Goal: Task Accomplishment & Management: Use online tool/utility

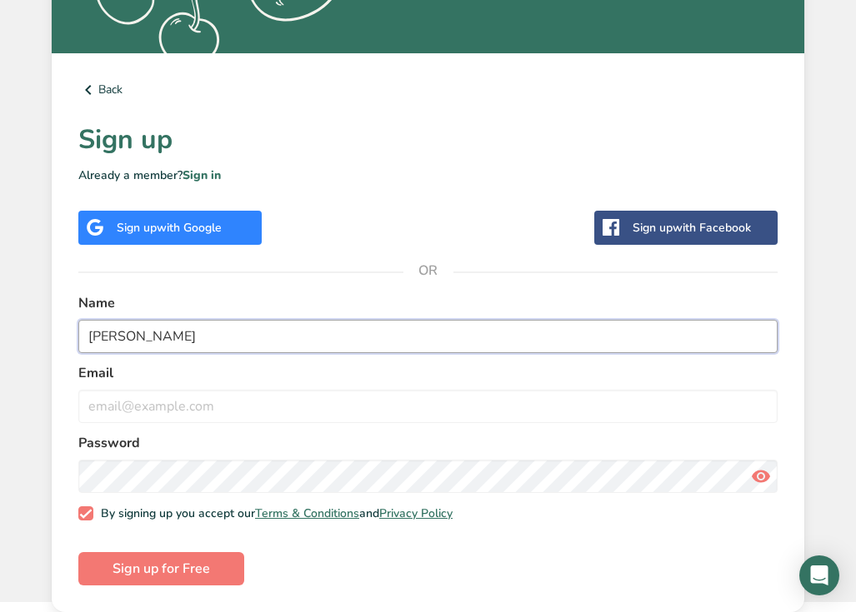
type input "[PERSON_NAME]"
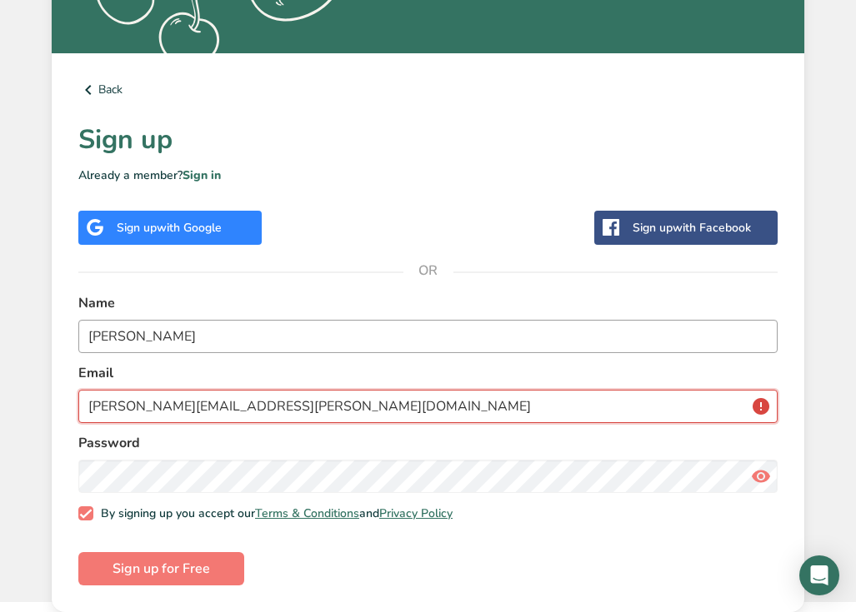
type input "[PERSON_NAME][EMAIL_ADDRESS][PERSON_NAME][DOMAIN_NAME]"
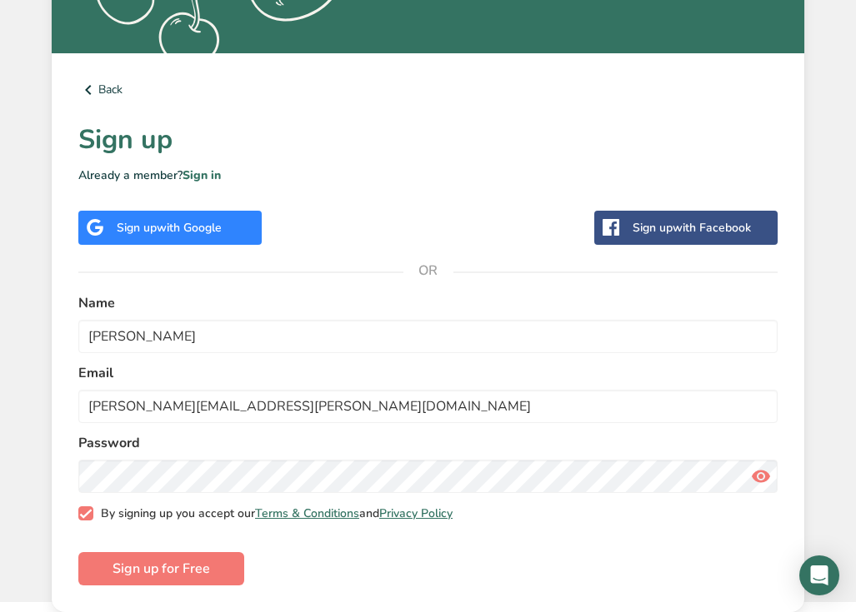
click at [99, 507] on span "By signing up you accept our Terms & Conditions and Privacy Policy" at bounding box center [273, 514] width 360 height 15
click at [89, 508] on input "By signing up you accept our Terms & Conditions and Privacy Policy" at bounding box center [83, 513] width 11 height 11
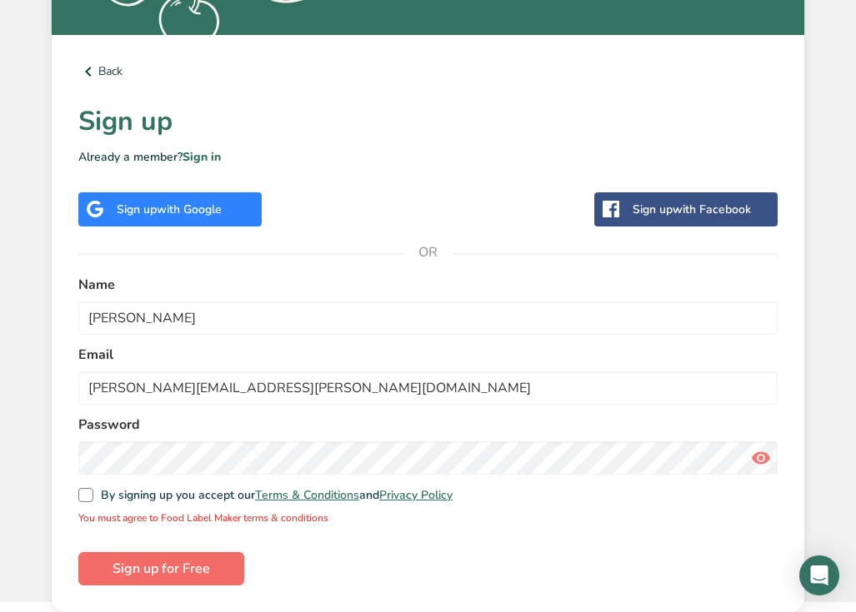
click at [153, 559] on span "Sign up for Free" at bounding box center [160, 569] width 97 height 20
click at [76, 438] on div "Back Sign up Already a member? Sign in Sign up with Google Sign up with Faceboo…" at bounding box center [428, 324] width 752 height 578
click at [83, 488] on span at bounding box center [85, 495] width 15 height 15
click at [83, 490] on input "By signing up you accept our Terms & Conditions and Privacy Policy" at bounding box center [83, 495] width 11 height 11
checkbox input "true"
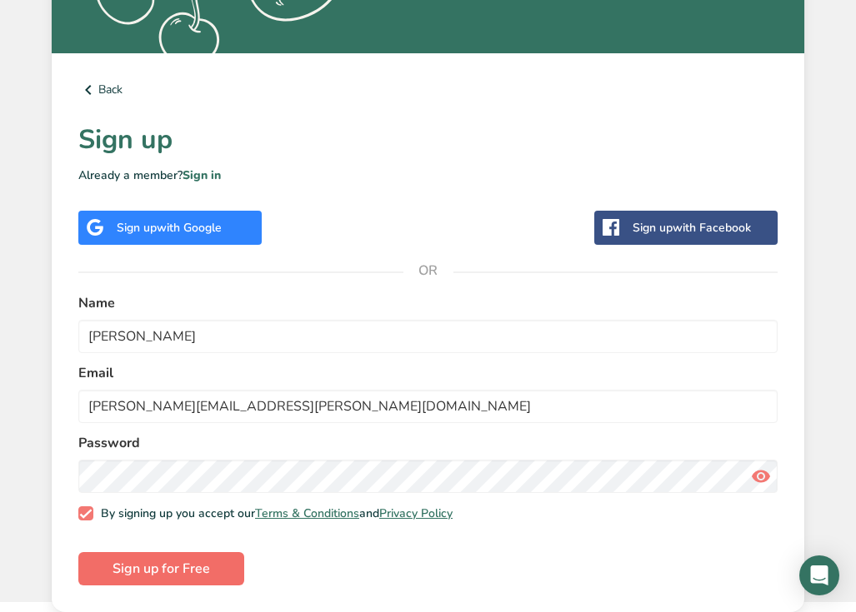
click at [156, 559] on span "Sign up for Free" at bounding box center [160, 569] width 97 height 20
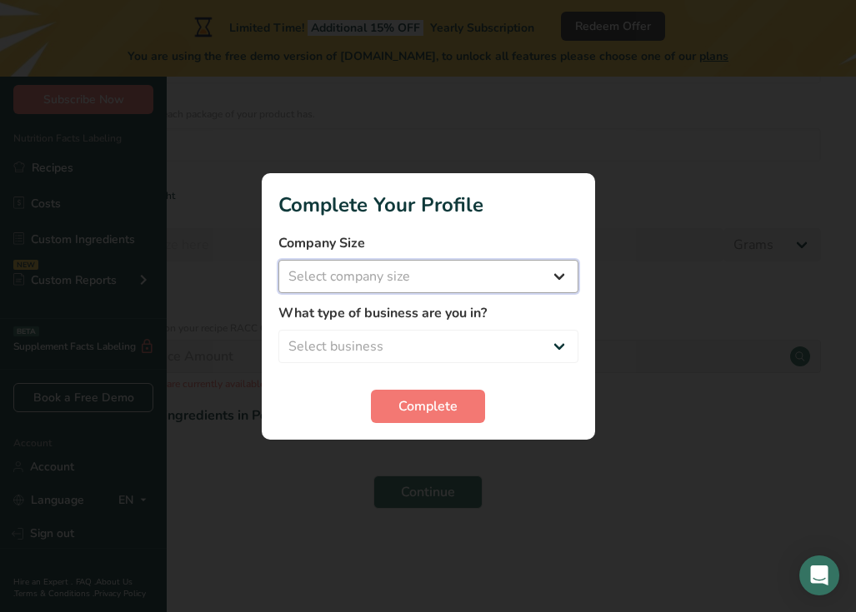
click at [467, 278] on select "Select company size Fewer than 10 Employees 10 to 50 Employees 51 to 500 Employ…" at bounding box center [428, 276] width 300 height 33
select select "1"
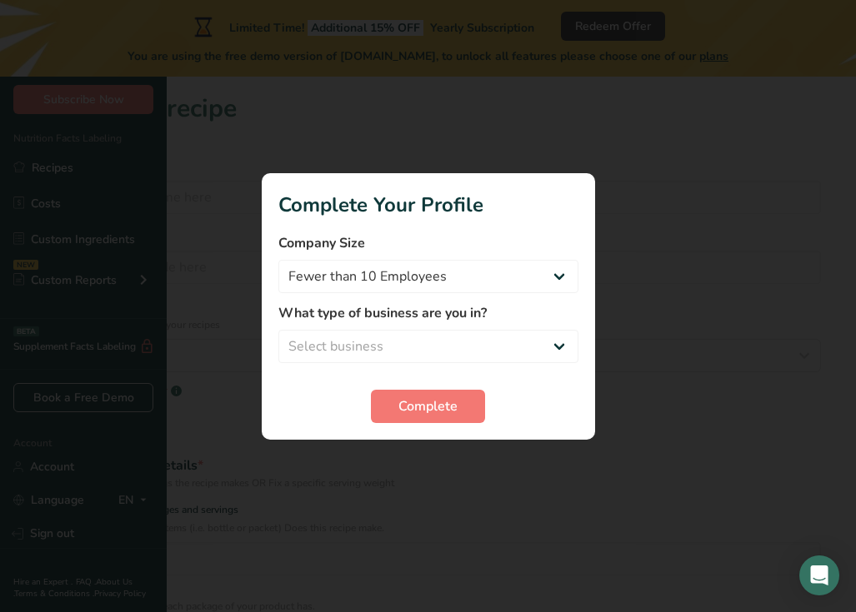
click at [454, 321] on label "What type of business are you in?" at bounding box center [428, 313] width 300 height 20
select select "3"
click at [432, 391] on button "Complete" at bounding box center [428, 406] width 114 height 33
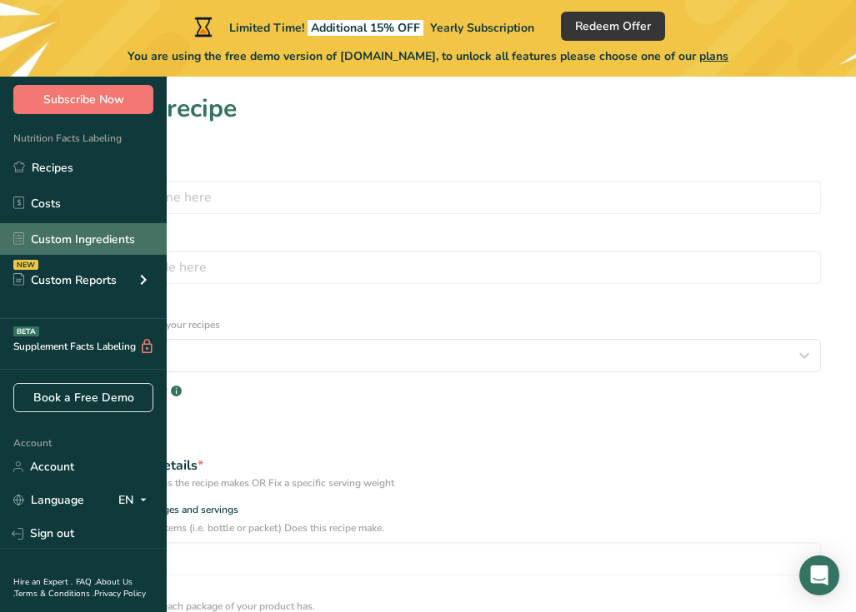
click at [139, 252] on link "Custom Ingredients" at bounding box center [83, 239] width 167 height 32
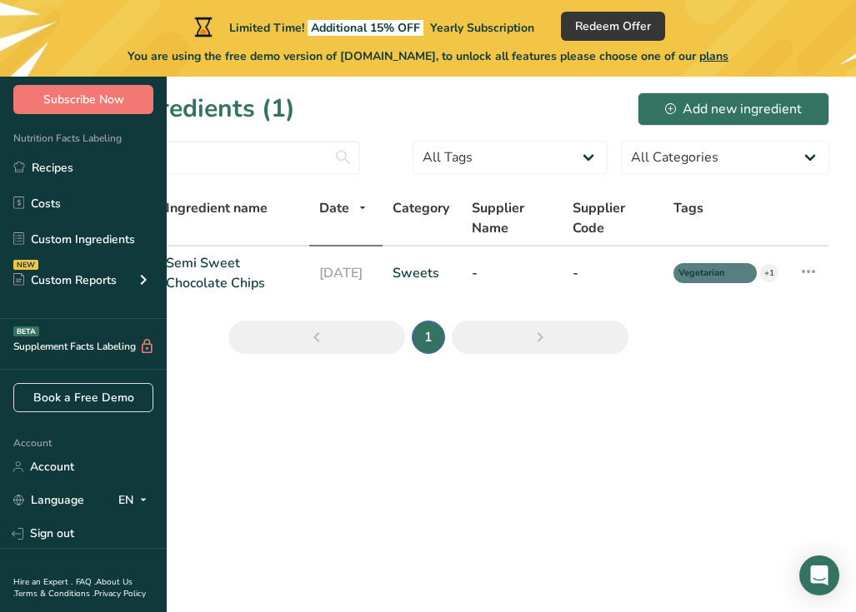
click at [287, 442] on main "Limited Time! Additional 15% OFF Yearly Subscription Redeem Offer You are using…" at bounding box center [428, 306] width 856 height 612
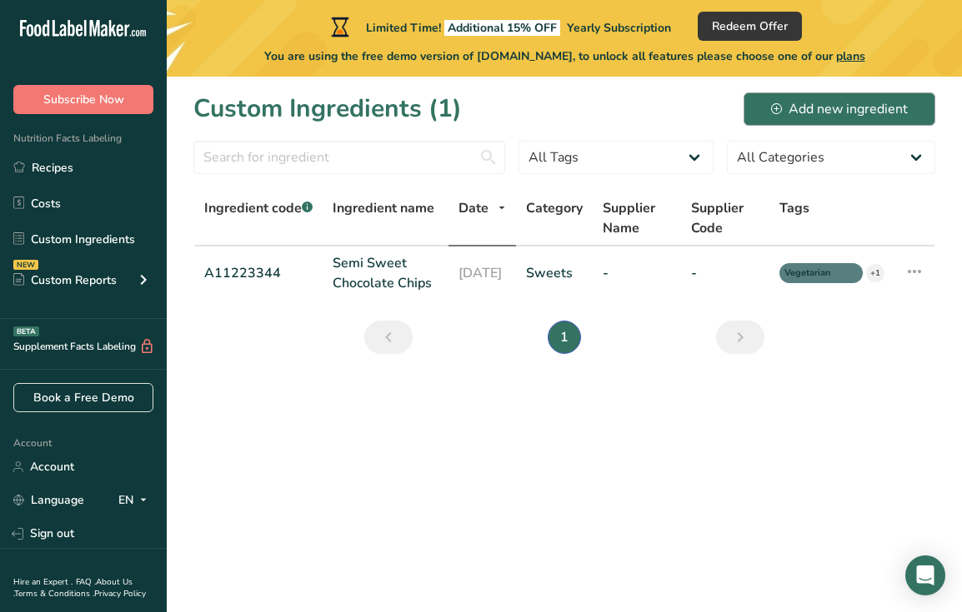
click at [855, 107] on div "Add new ingredient" at bounding box center [839, 109] width 137 height 20
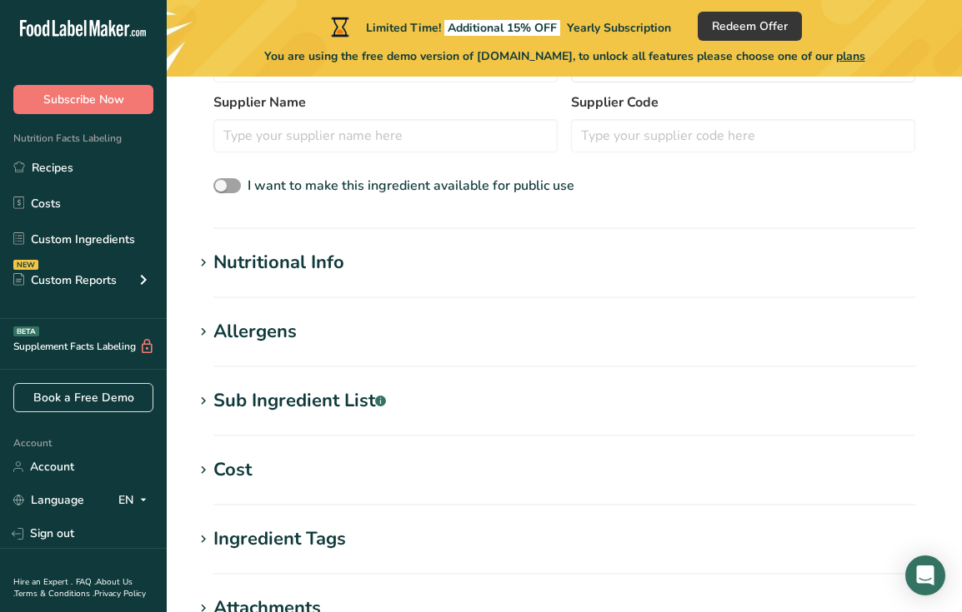
scroll to position [495, 0]
click at [321, 266] on div "Nutritional Info" at bounding box center [278, 261] width 131 height 27
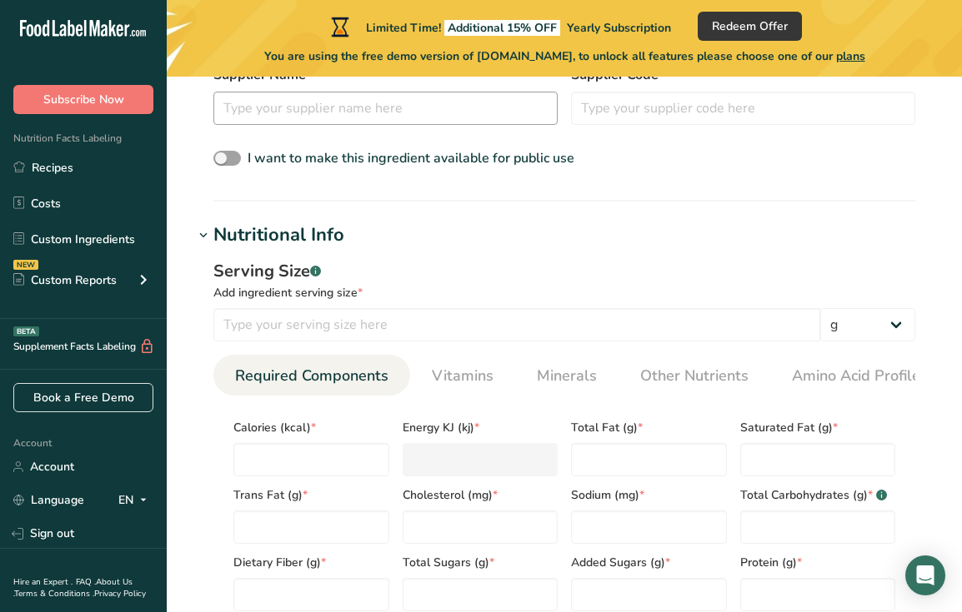
scroll to position [523, 0]
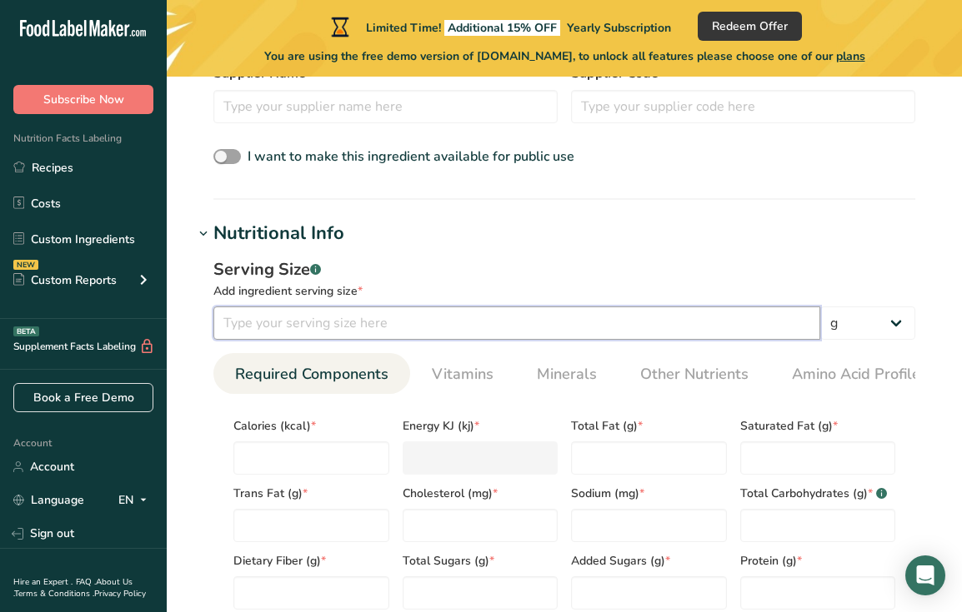
click at [358, 338] on input "number" at bounding box center [516, 323] width 607 height 33
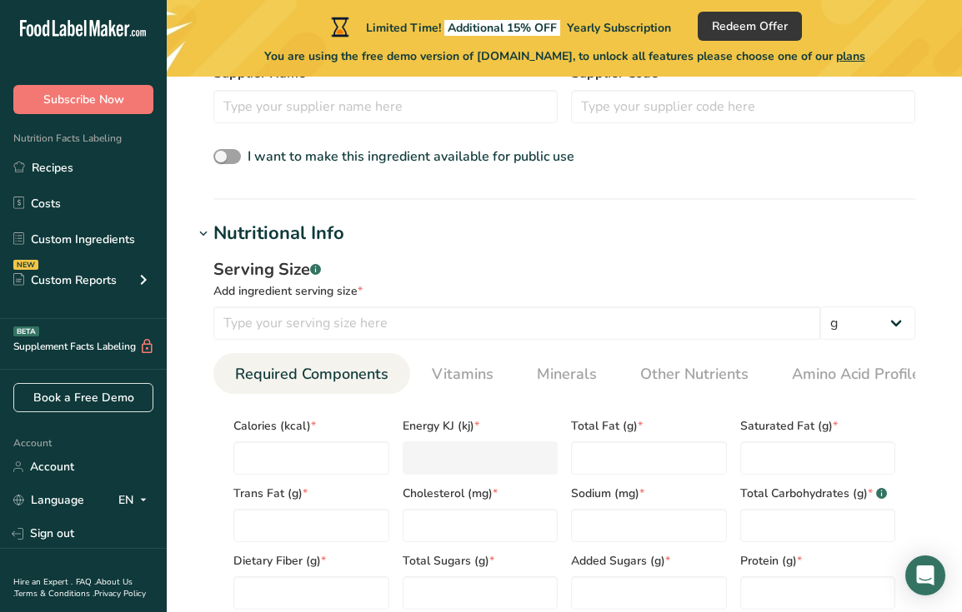
click at [400, 279] on div "Serving Size .a-a{fill:#347362;}.b-a{fill:#fff;}" at bounding box center [564, 269] width 702 height 25
click at [512, 283] on div "Add ingredient serving size *" at bounding box center [564, 290] width 702 height 17
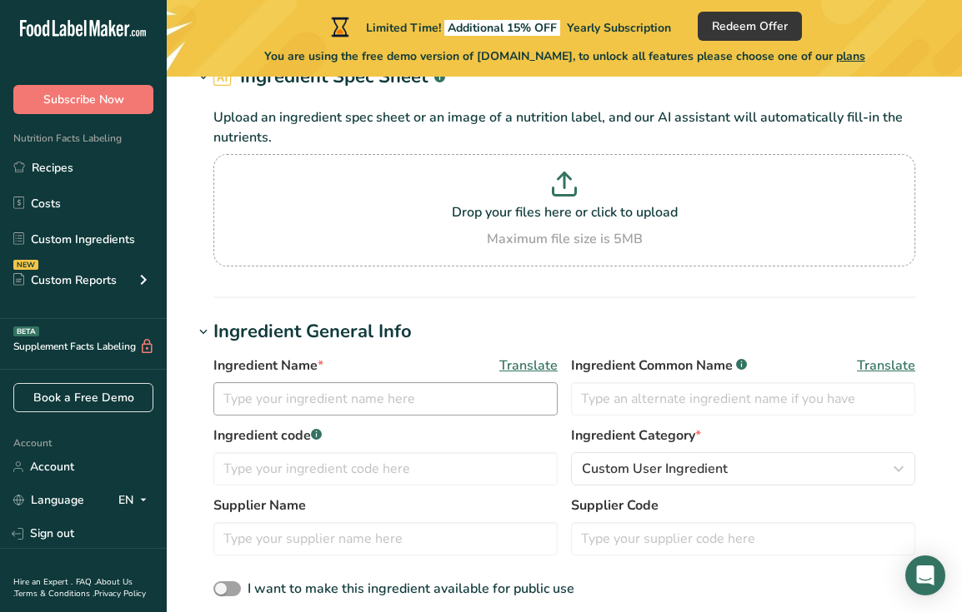
scroll to position [91, 0]
click at [503, 398] on input "text" at bounding box center [385, 398] width 344 height 33
type input "Pistachios"
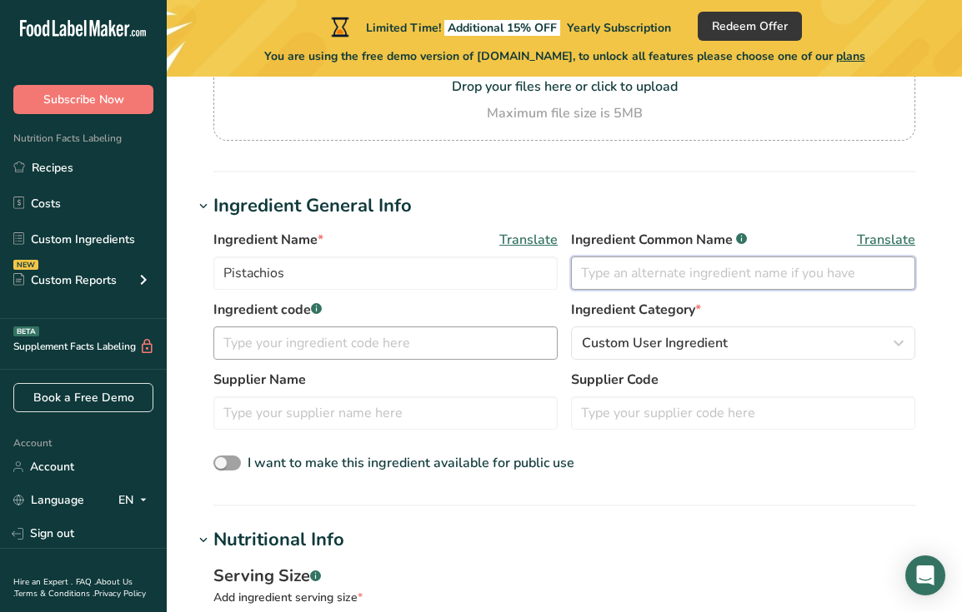
scroll to position [217, 0]
click at [628, 341] on span "Custom User Ingredient" at bounding box center [655, 342] width 146 height 20
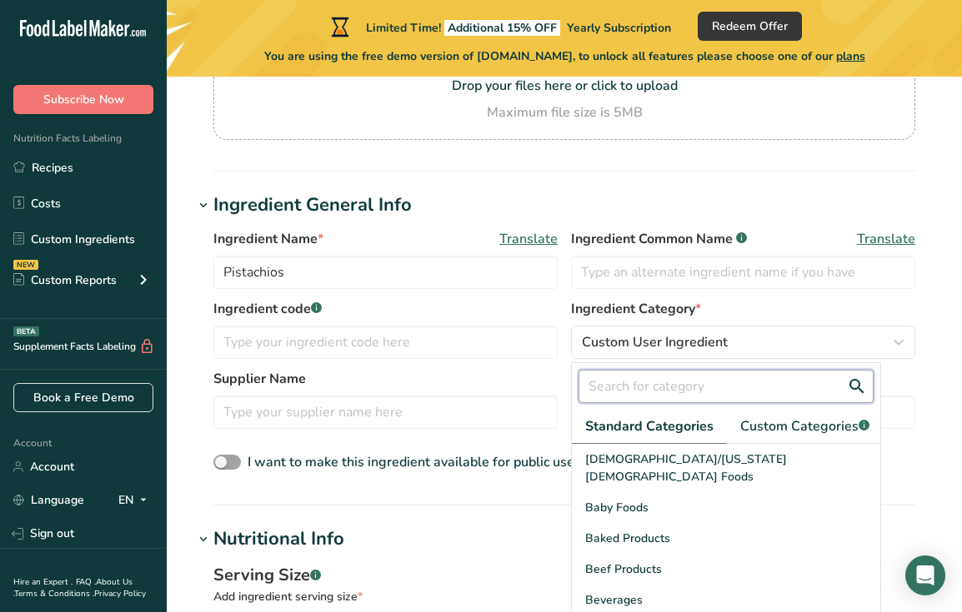
click at [641, 377] on input "text" at bounding box center [725, 386] width 295 height 33
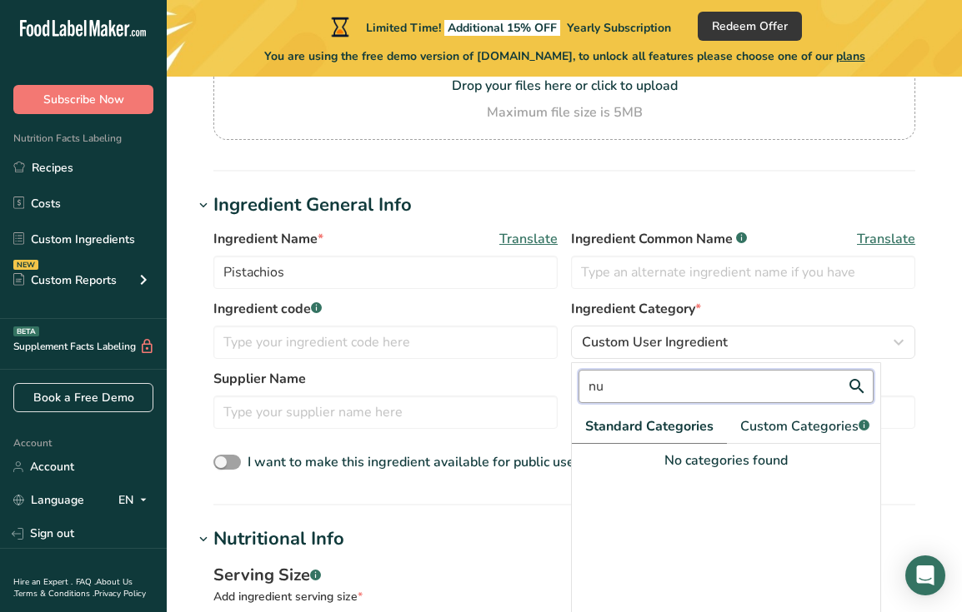
type input "n"
type input "p"
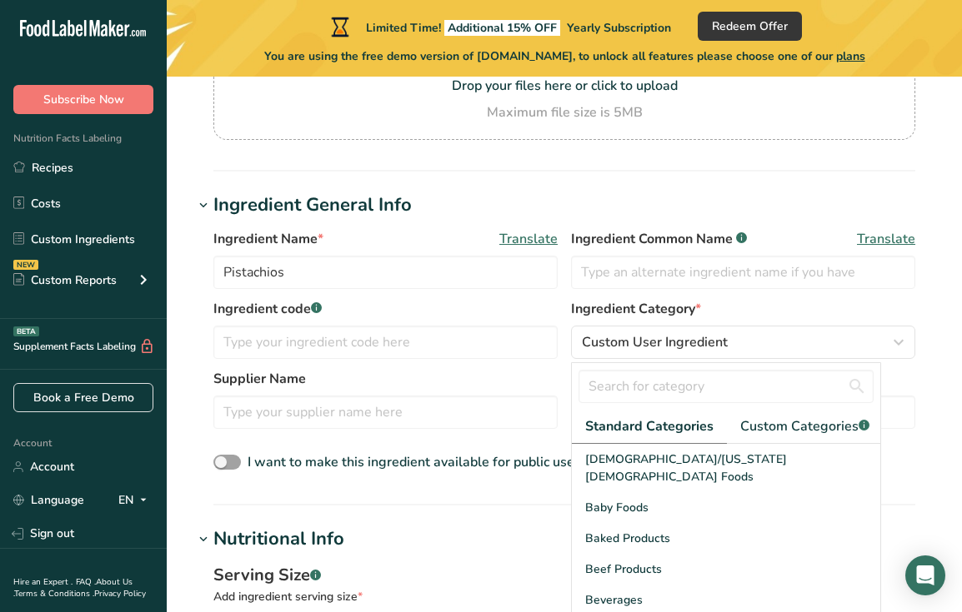
click at [443, 385] on label "Supplier Name" at bounding box center [385, 379] width 344 height 20
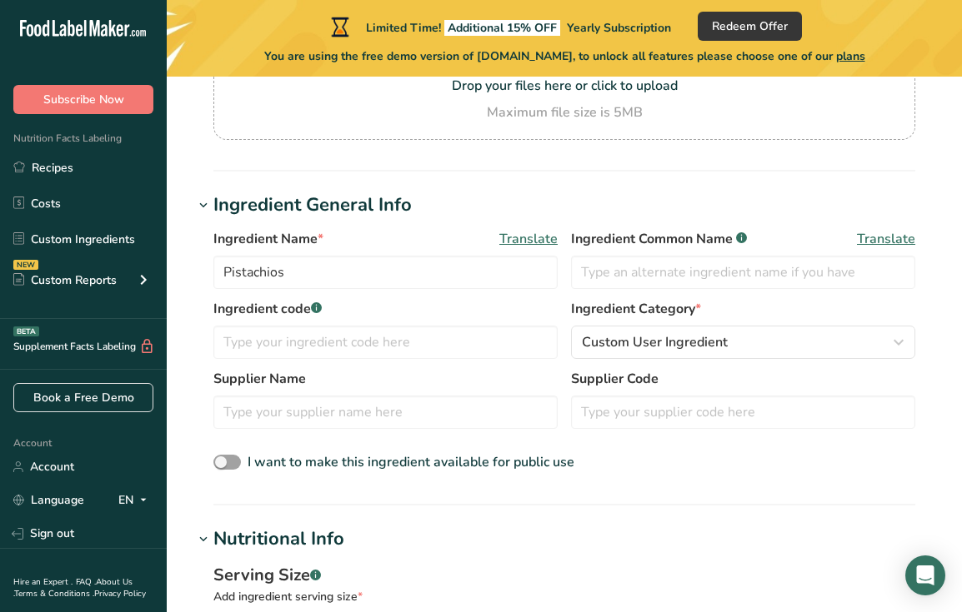
click at [444, 437] on div "Supplier Name Supplier Code" at bounding box center [564, 404] width 702 height 70
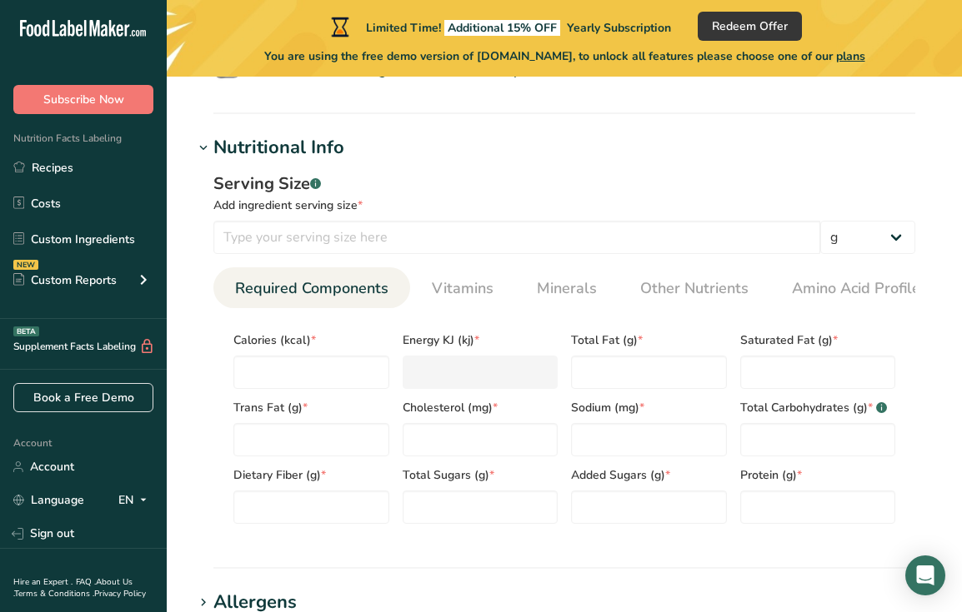
scroll to position [636, 0]
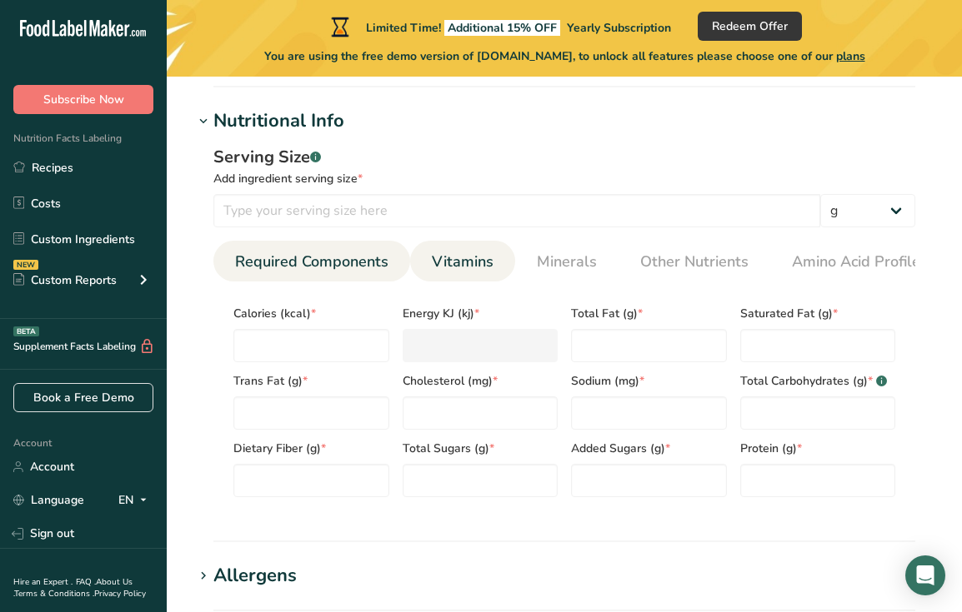
click at [459, 274] on link "Vitamins" at bounding box center [462, 262] width 75 height 42
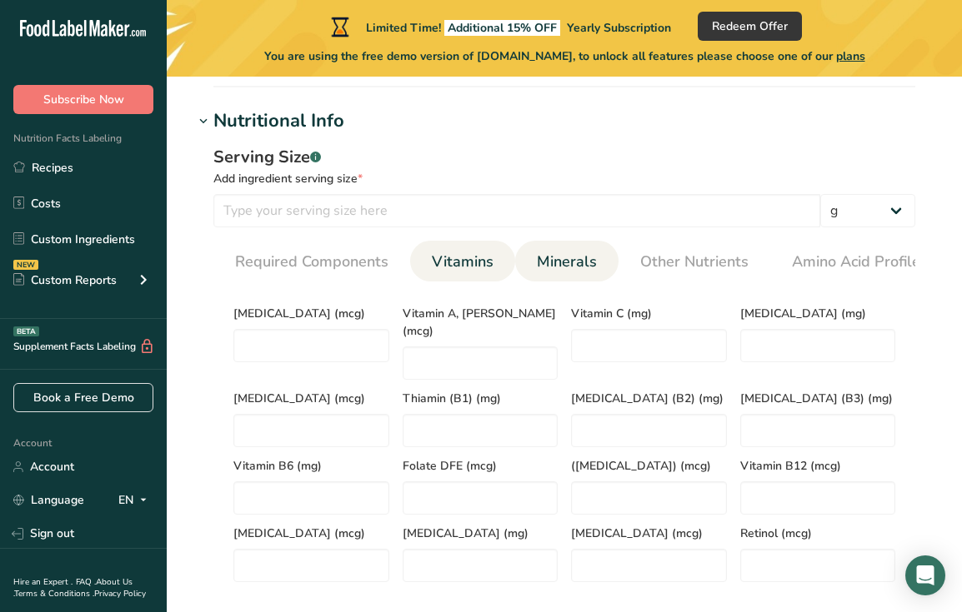
click at [564, 261] on span "Minerals" at bounding box center [567, 262] width 60 height 22
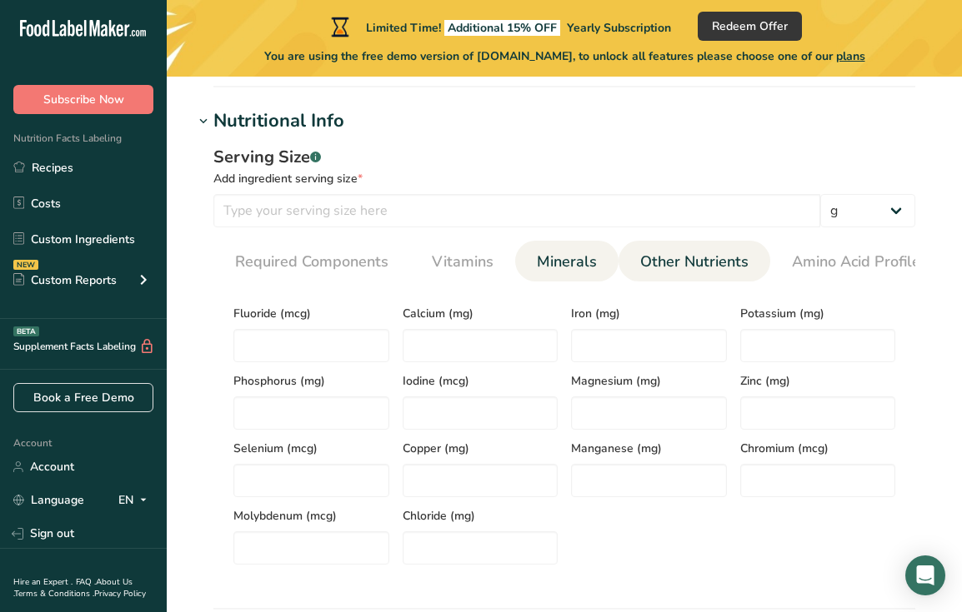
click at [691, 269] on span "Other Nutrients" at bounding box center [694, 262] width 108 height 22
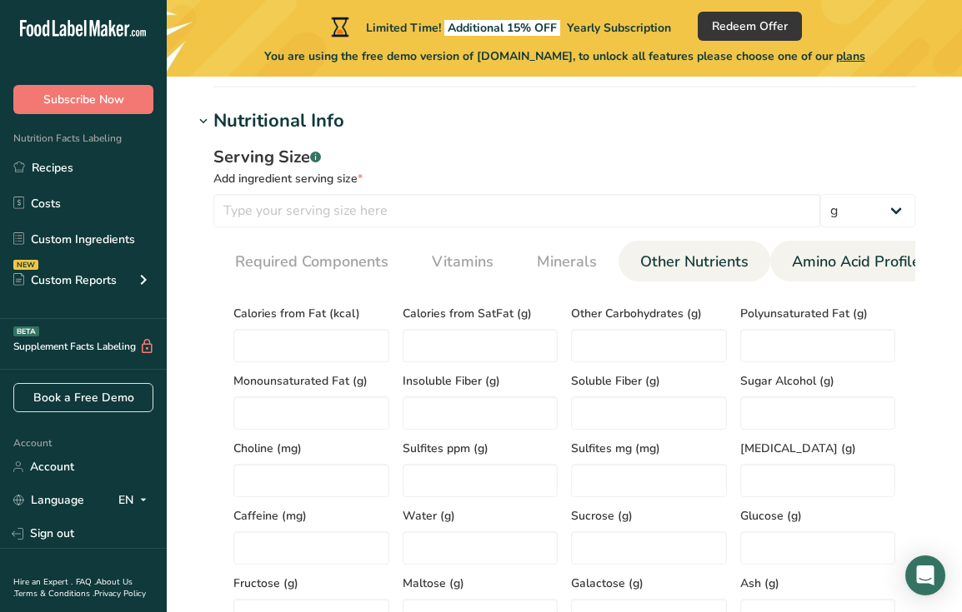
click at [806, 269] on span "Amino Acid Profile" at bounding box center [856, 262] width 128 height 22
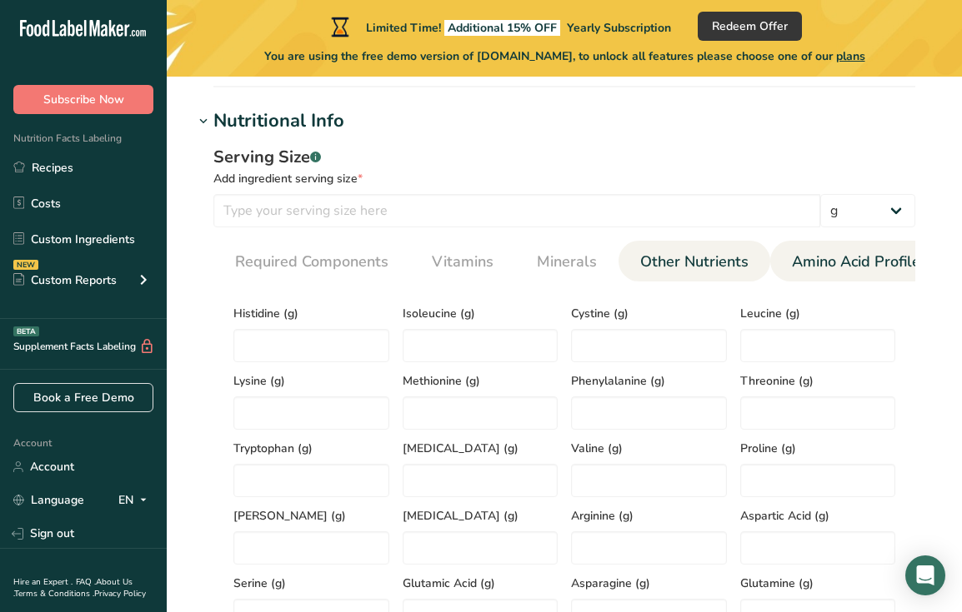
click at [664, 261] on span "Other Nutrients" at bounding box center [694, 262] width 108 height 22
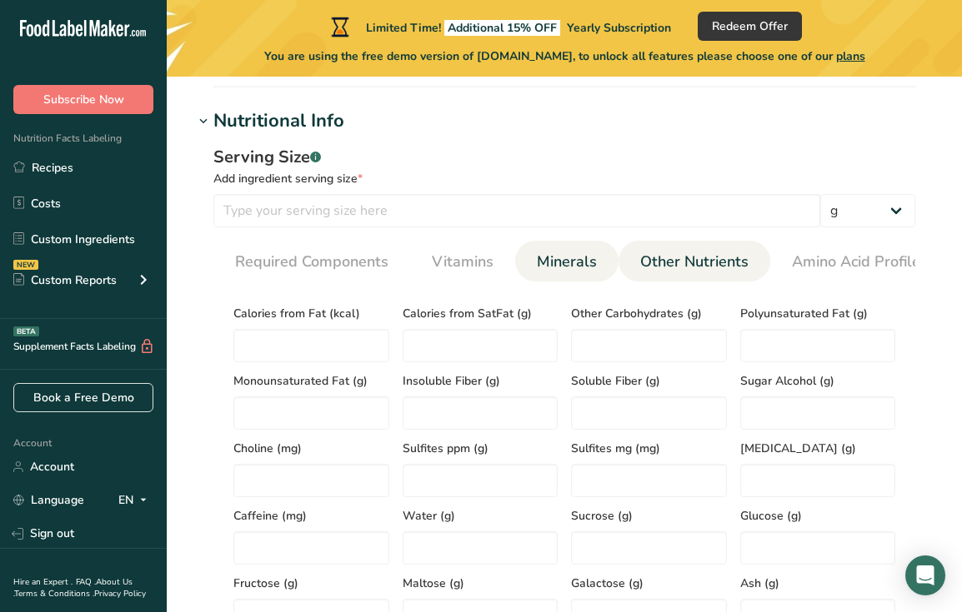
click at [546, 268] on span "Minerals" at bounding box center [567, 262] width 60 height 22
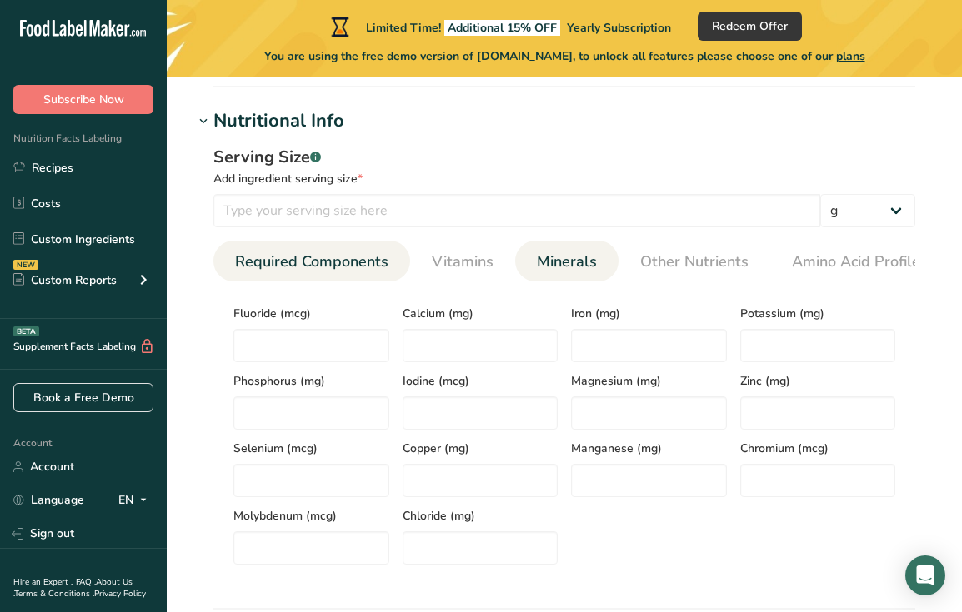
click at [404, 271] on li "Required Components" at bounding box center [311, 261] width 197 height 41
click at [337, 267] on span "Required Components" at bounding box center [311, 262] width 153 height 22
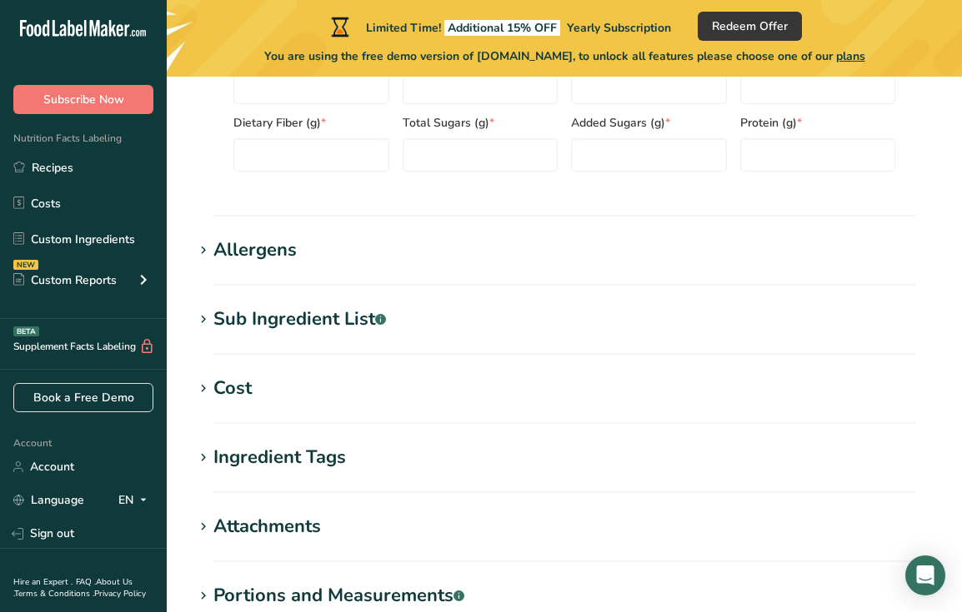
scroll to position [962, 0]
click at [337, 263] on h1 "Allergens" at bounding box center [564, 249] width 742 height 27
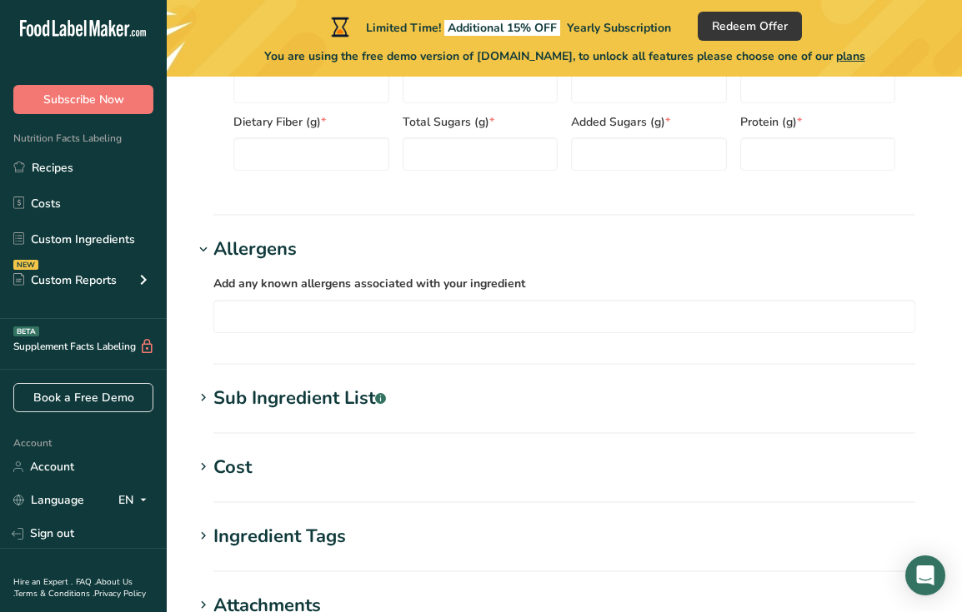
click at [337, 263] on h1 "Allergens" at bounding box center [564, 249] width 742 height 27
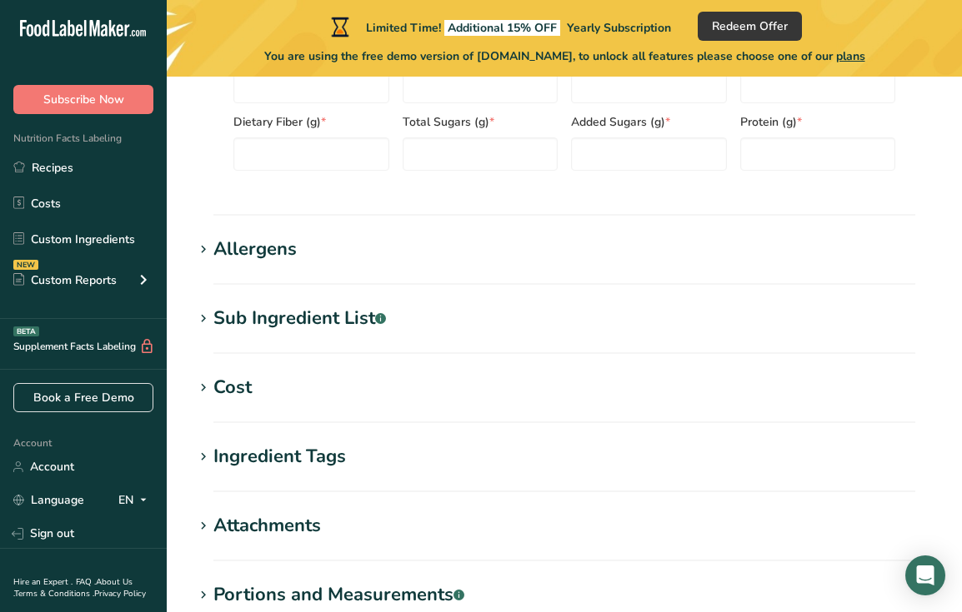
click at [344, 348] on section "Sub Ingredient List .a-a{fill:#347362;}.b-a{fill:#fff;} Translate" at bounding box center [564, 329] width 742 height 49
click at [344, 330] on div "Sub Ingredient List .a-a{fill:#347362;}.b-a{fill:#fff;}" at bounding box center [299, 318] width 172 height 27
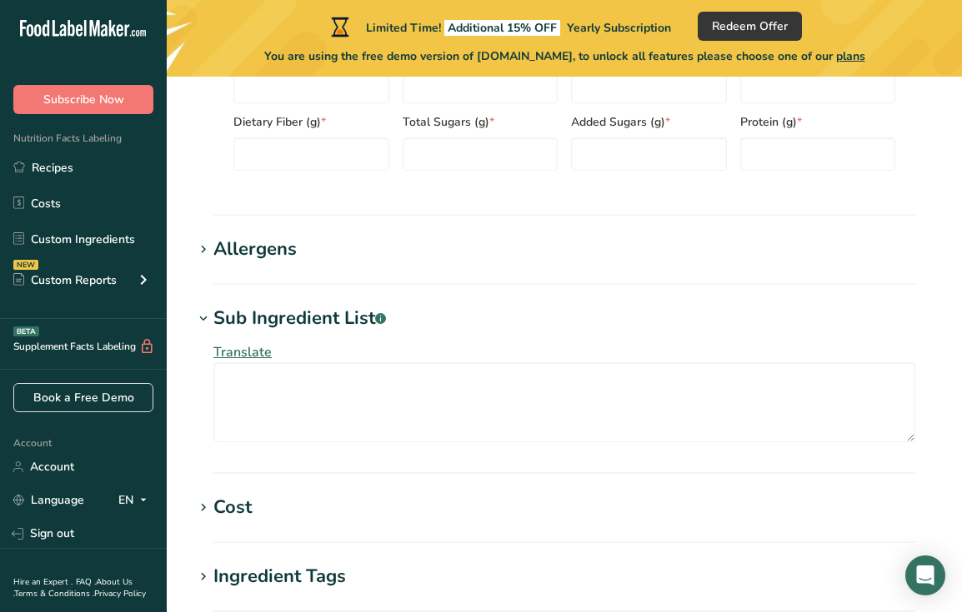
click at [344, 330] on div "Sub Ingredient List .a-a{fill:#347362;}.b-a{fill:#fff;}" at bounding box center [299, 318] width 172 height 27
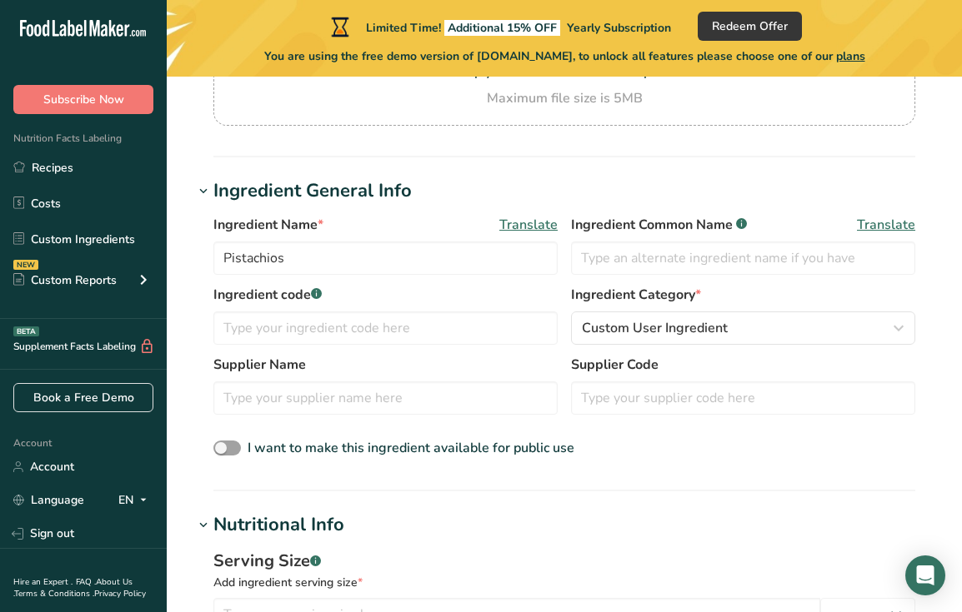
scroll to position [218, 0]
